Goal: Task Accomplishment & Management: Manage account settings

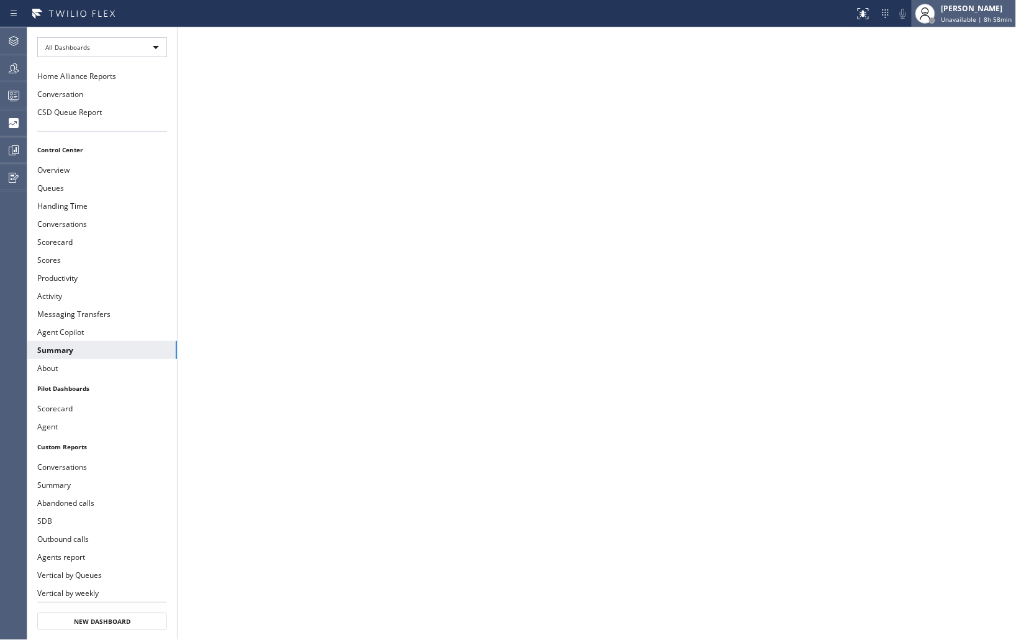
click at [953, 17] on span "Unavailable | 8h 58min" at bounding box center [977, 19] width 71 height 9
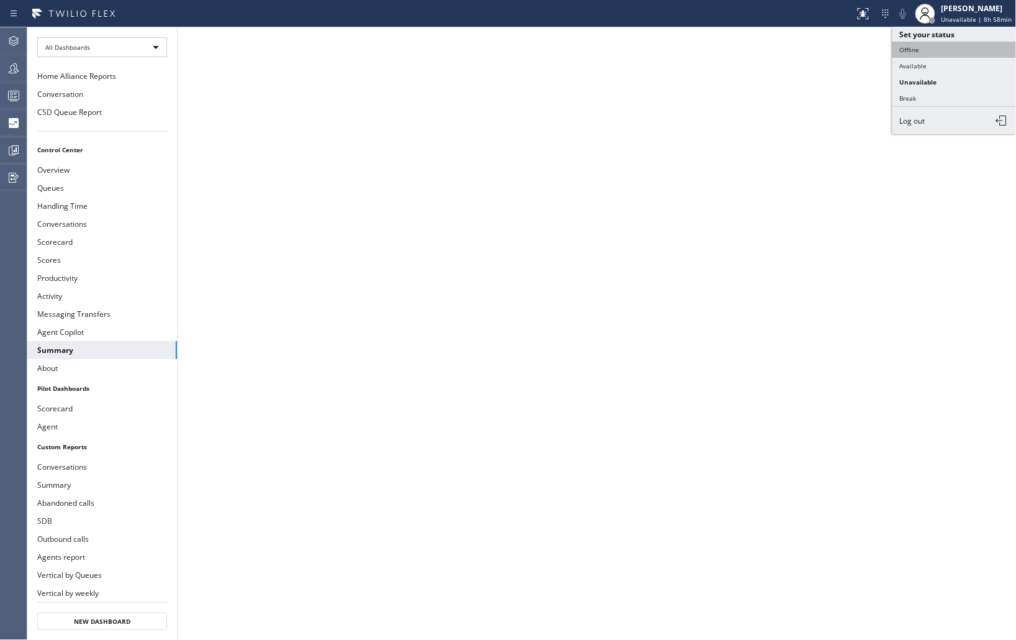
click at [911, 51] on button "Offline" at bounding box center [954, 50] width 124 height 16
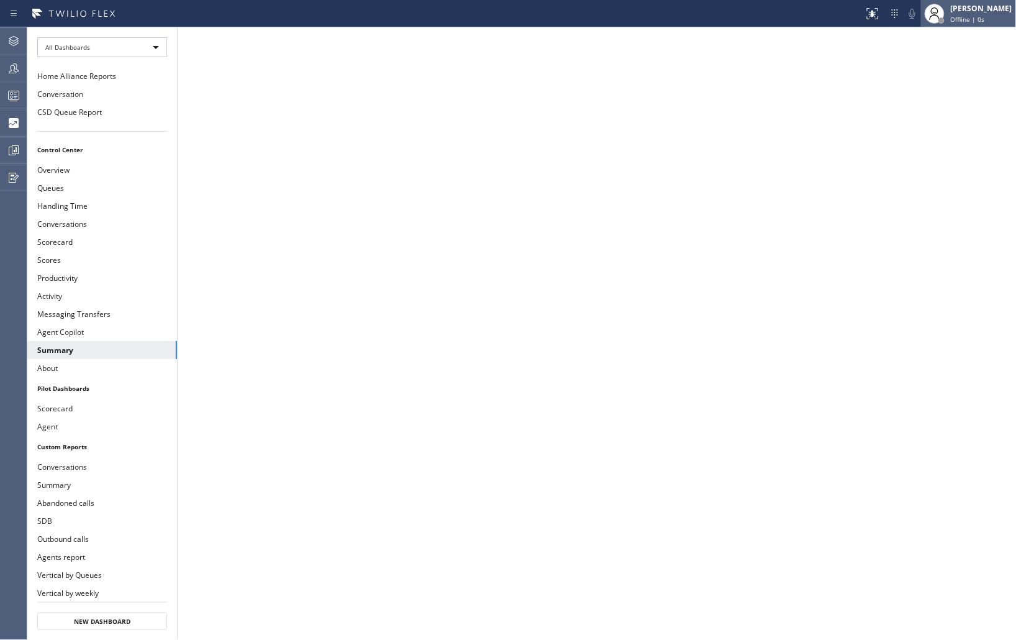
click at [977, 21] on div "Offline | 0s" at bounding box center [981, 19] width 61 height 9
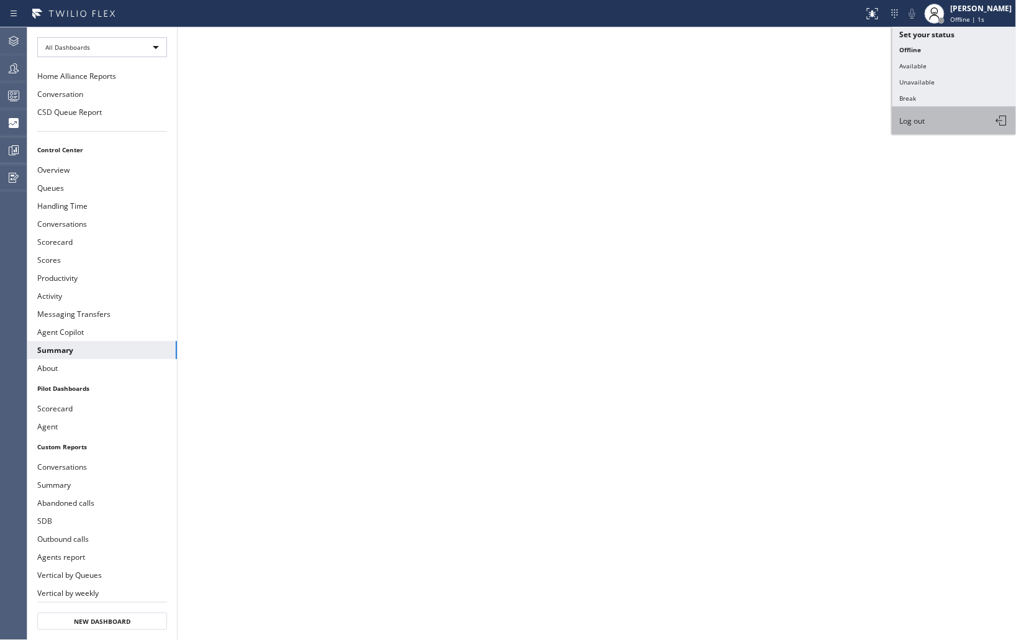
click at [927, 125] on button "Log out" at bounding box center [954, 120] width 124 height 27
